Goal: Check status: Check status

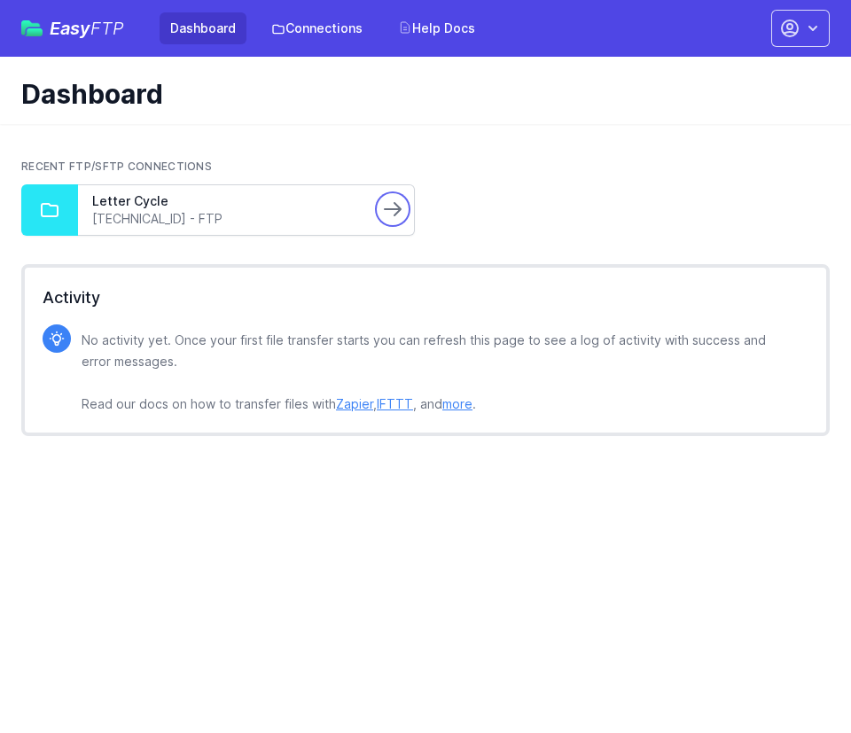
click at [397, 202] on icon at bounding box center [392, 208] width 21 height 21
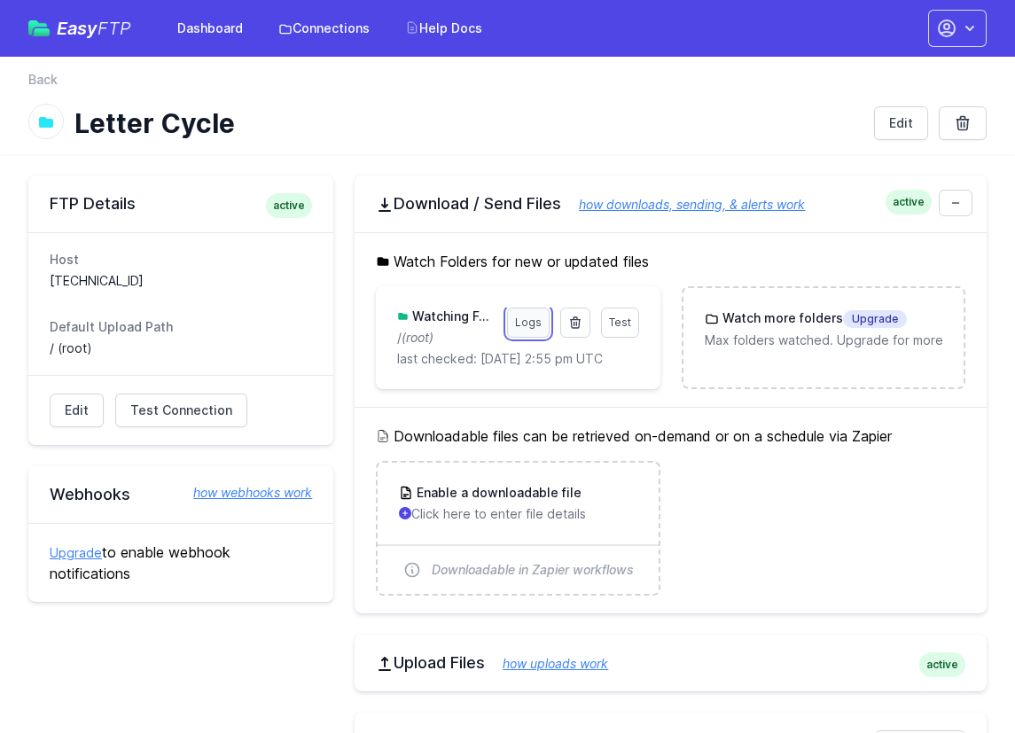
click at [532, 324] on link "Logs" at bounding box center [528, 322] width 43 height 30
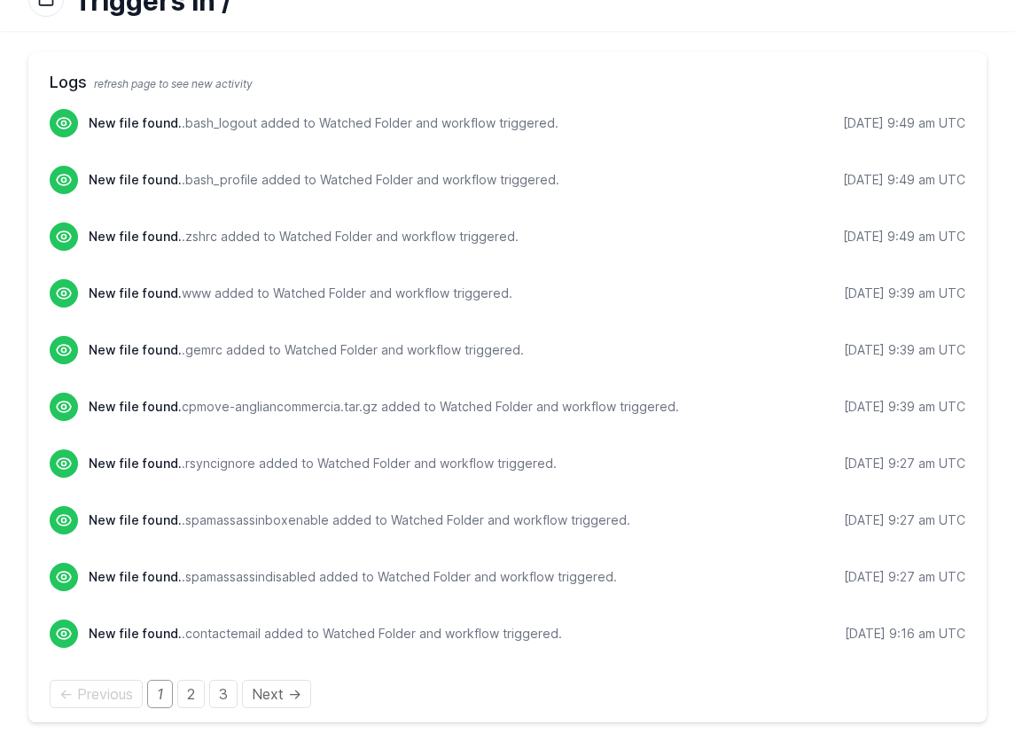
scroll to position [132, 0]
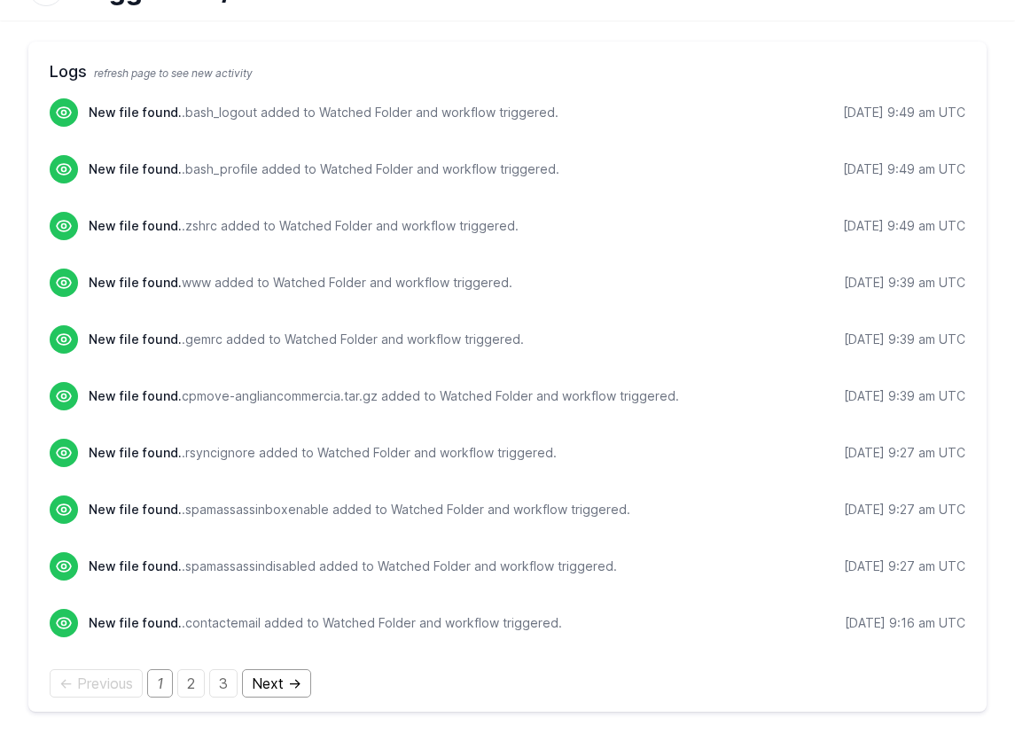
click at [305, 682] on link "Next →" at bounding box center [276, 683] width 69 height 28
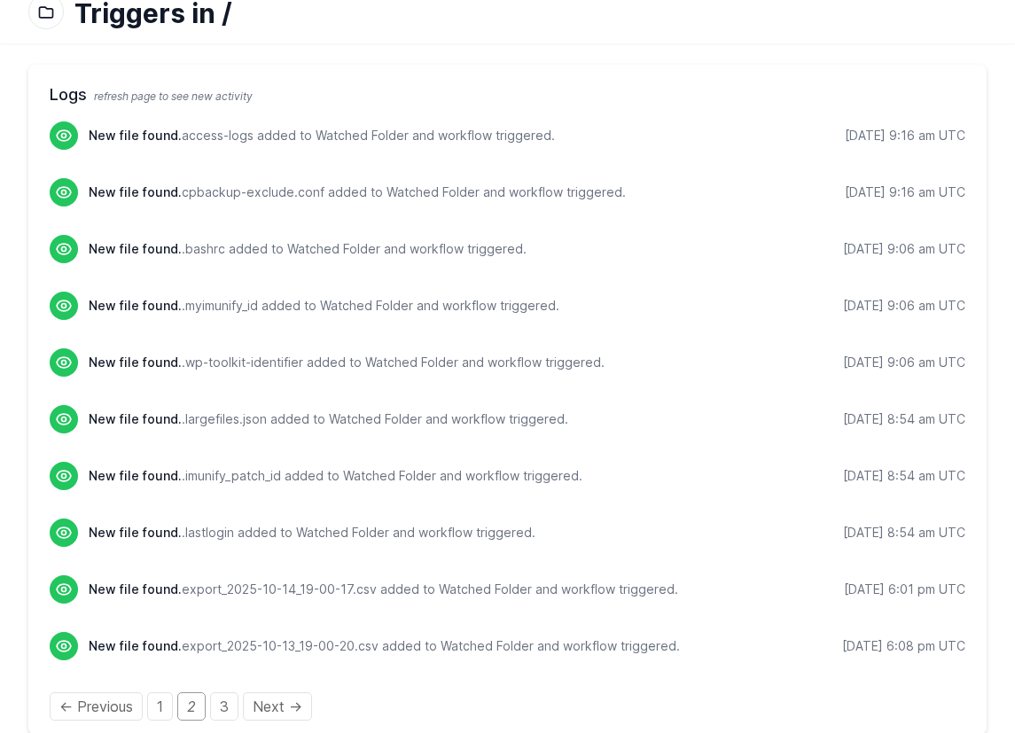
scroll to position [132, 0]
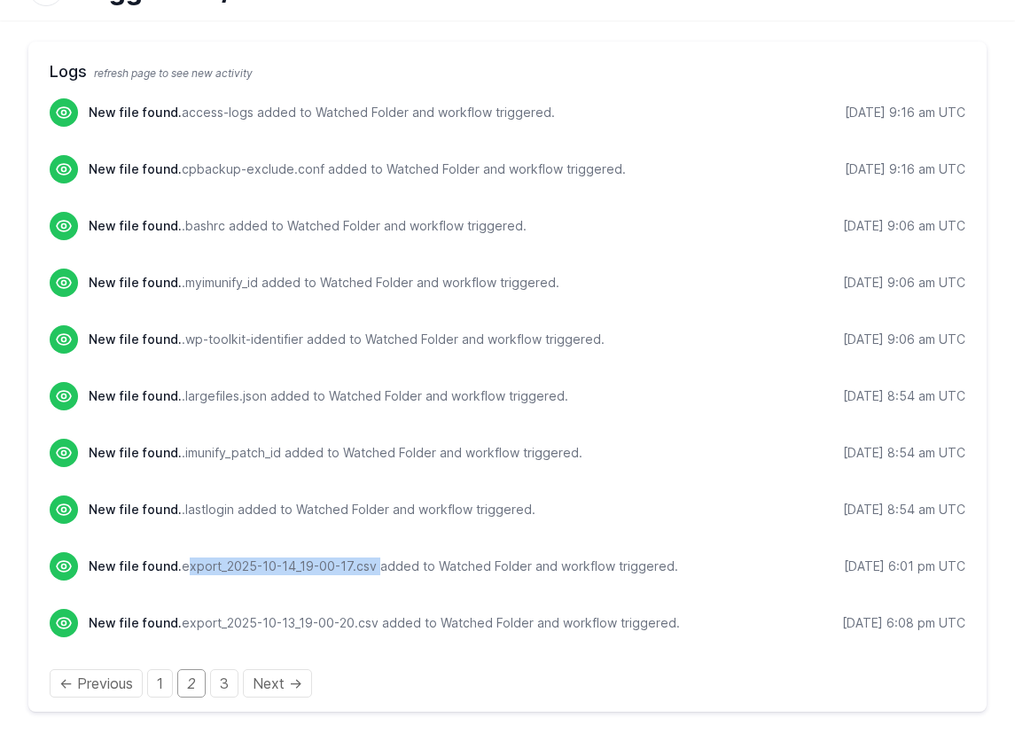
drag, startPoint x: 182, startPoint y: 566, endPoint x: 373, endPoint y: 564, distance: 191.4
click at [373, 564] on p "New file found. export_2025-10-14_19-00-17.csv added to Watched Folder and work…" at bounding box center [383, 566] width 589 height 18
click at [672, 500] on div "New file found. .lastlogin added to Watched Folder and workflow triggered. 10/1…" at bounding box center [527, 509] width 876 height 28
click at [188, 566] on p "New file found. export_2025-10-14_19-00-17.csv added to Watched Folder and work…" at bounding box center [383, 566] width 589 height 18
drag, startPoint x: 183, startPoint y: 566, endPoint x: 373, endPoint y: 564, distance: 190.5
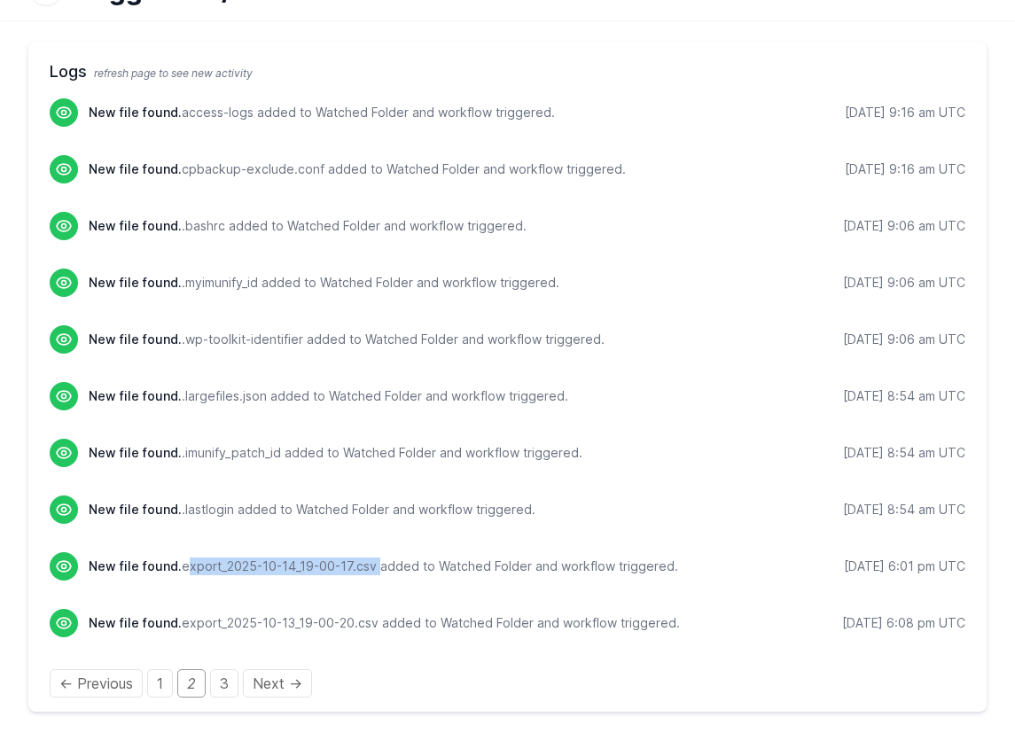
click at [373, 564] on p "New file found. export_2025-10-14_19-00-17.csv added to Watched Folder and work…" at bounding box center [383, 566] width 589 height 18
copy p "export_2025-10-14_19-00-17.csv"
